Goal: Feedback & Contribution: Submit feedback/report problem

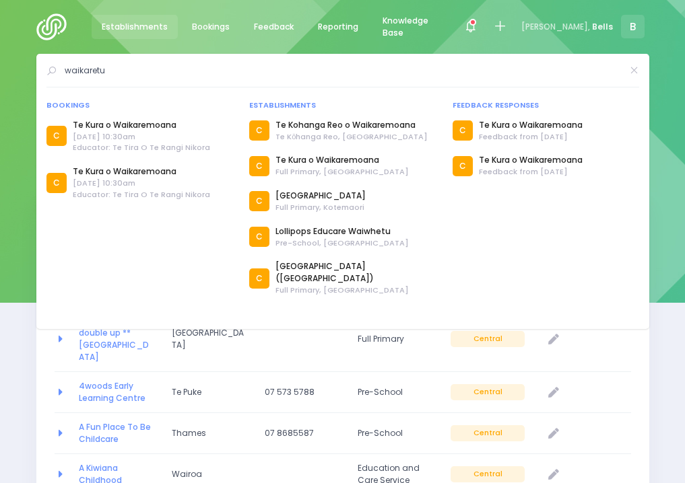
select select "20"
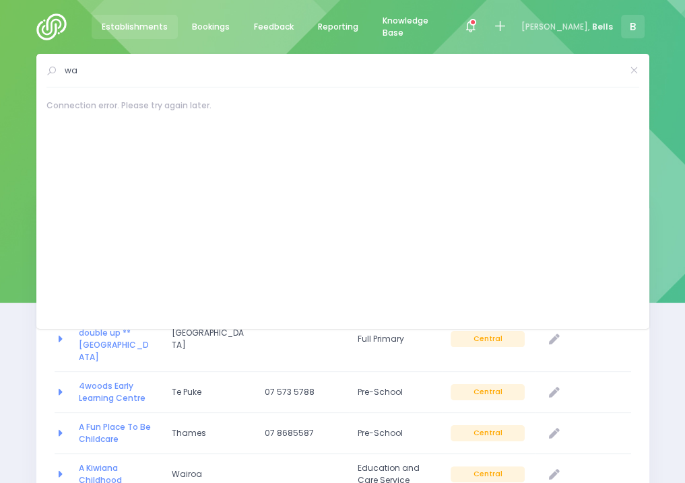
type input "w"
click at [282, 24] on span "Feedback" at bounding box center [274, 27] width 40 height 12
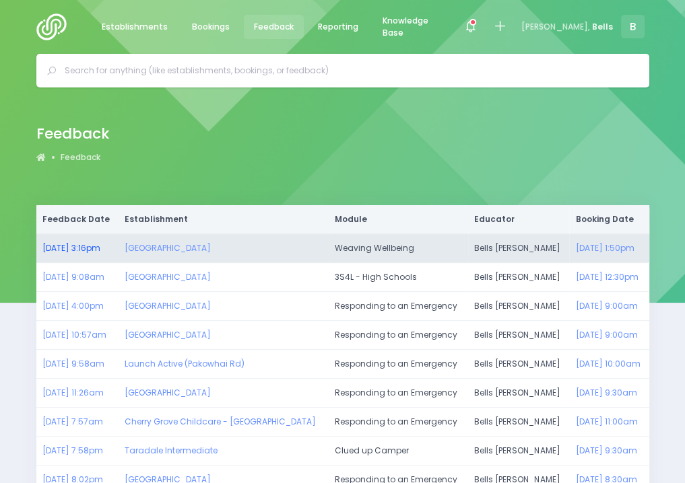
click at [100, 248] on link "23/06/2025 3:16pm" at bounding box center [71, 247] width 58 height 11
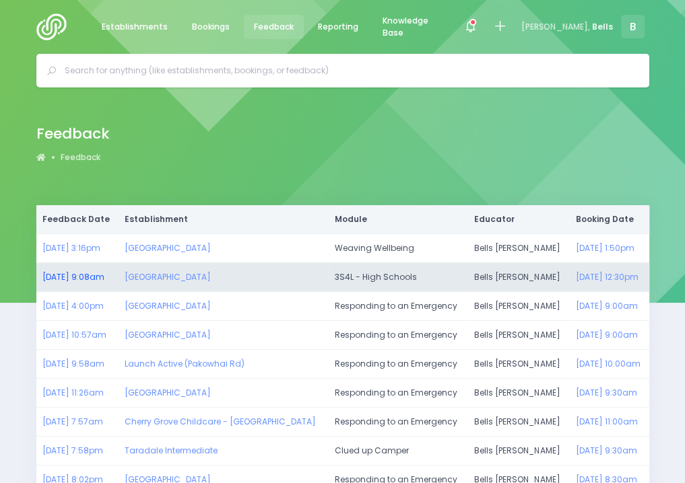
click at [85, 275] on link "18/06/2025 9:08am" at bounding box center [73, 276] width 62 height 11
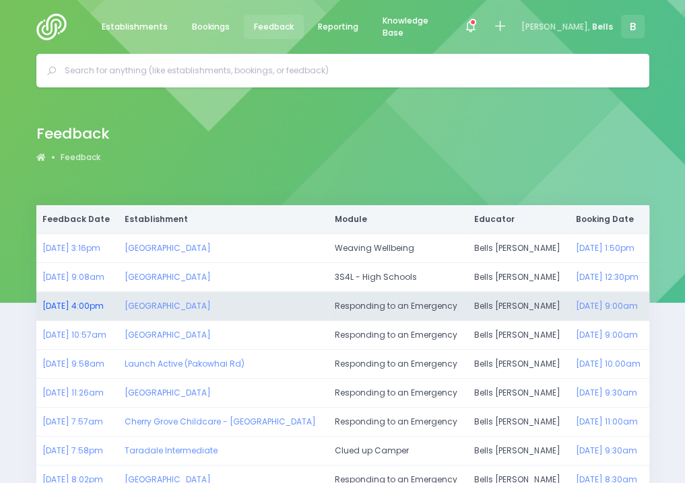
click at [104, 304] on link "08/06/2025 4:00pm" at bounding box center [72, 305] width 61 height 11
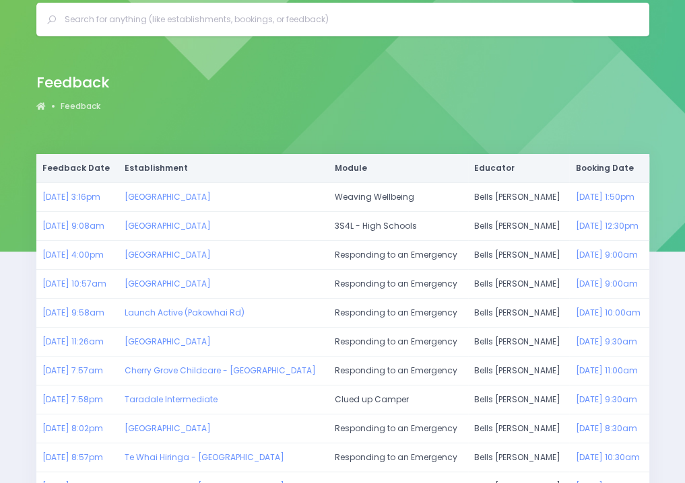
scroll to position [51, 0]
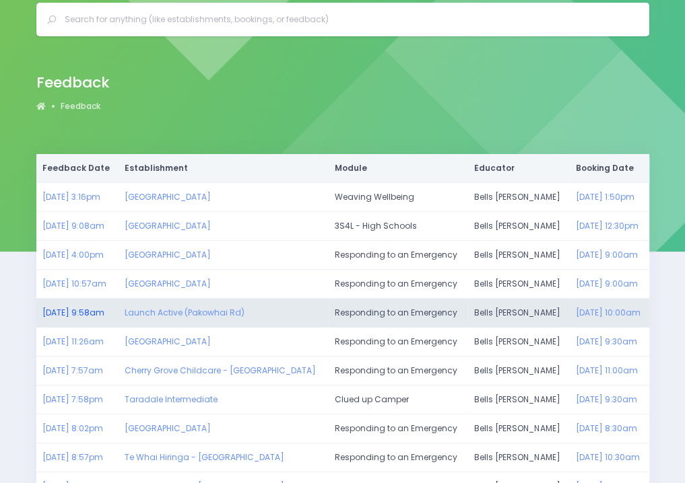
click at [92, 307] on link "22/04/2025 9:58am" at bounding box center [73, 312] width 62 height 11
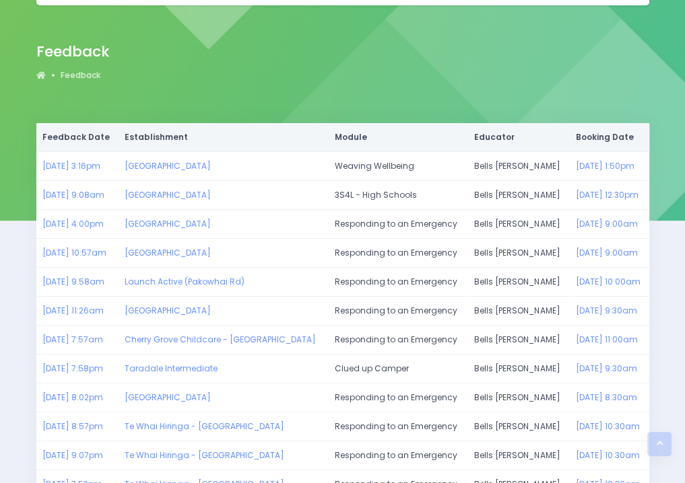
scroll to position [0, 0]
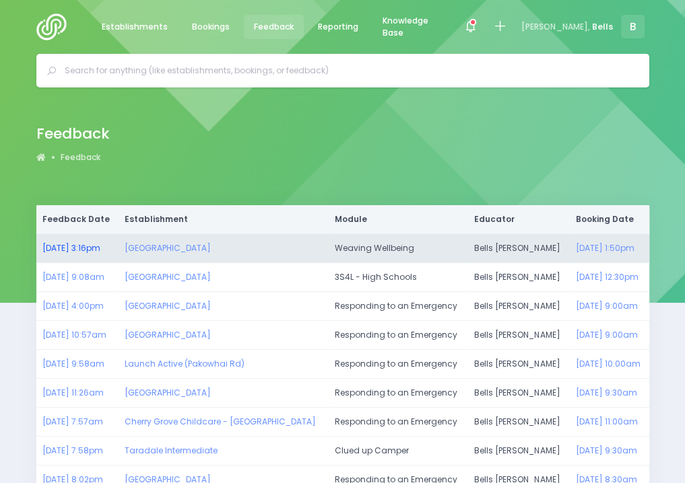
click at [97, 247] on link "23/06/2025 3:16pm" at bounding box center [71, 247] width 58 height 11
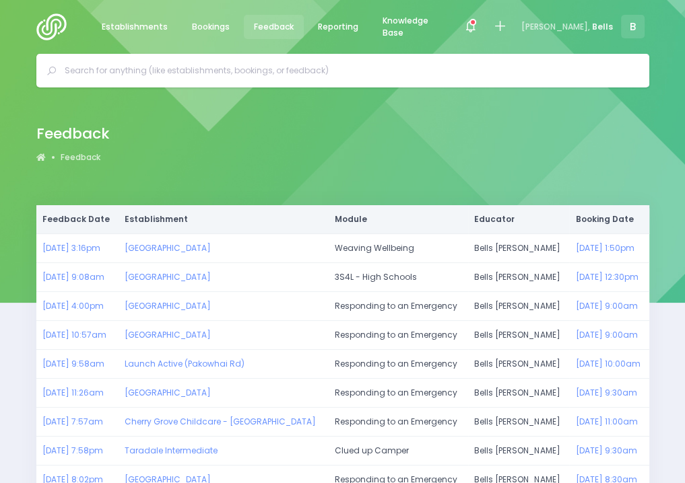
click at [292, 74] on input "text" at bounding box center [348, 71] width 567 height 20
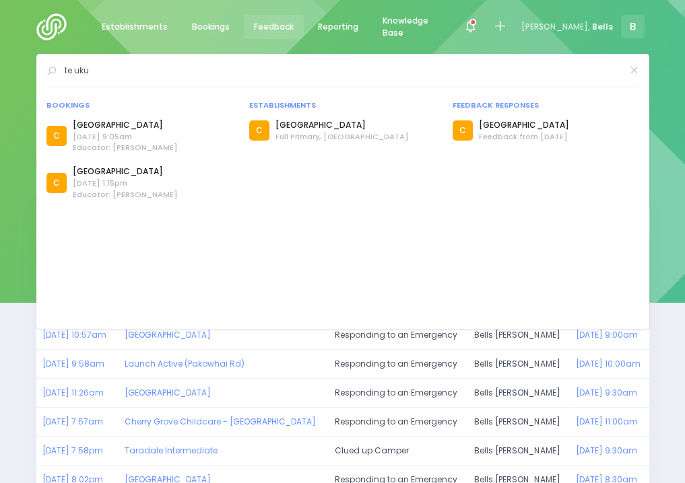
type input "te uku"
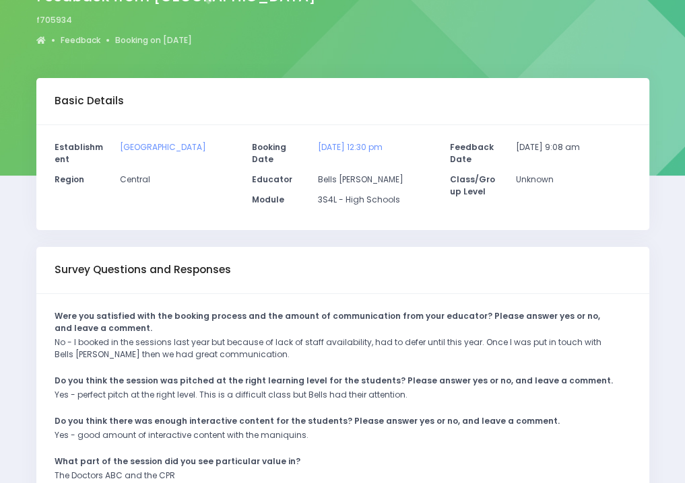
scroll to position [127, 0]
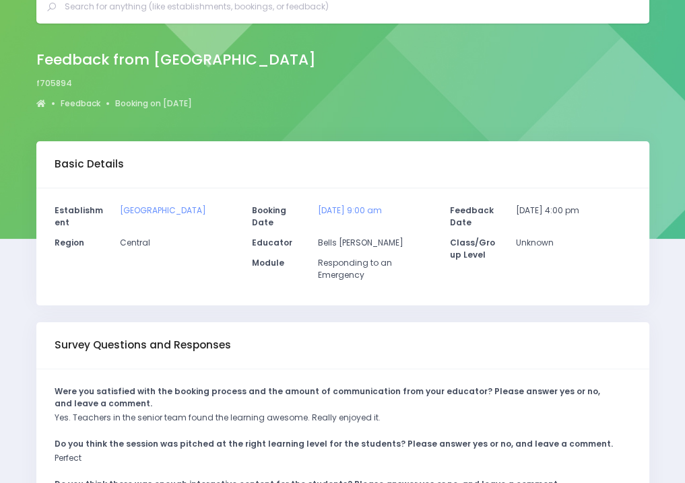
scroll to position [63, 0]
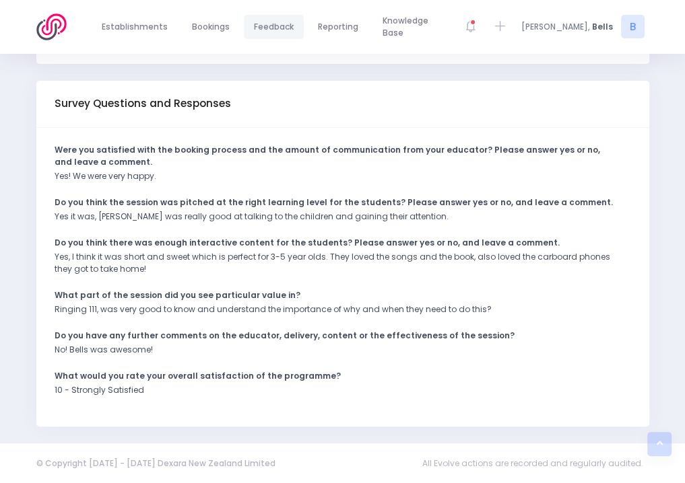
scroll to position [305, 0]
